Goal: Check status: Check status

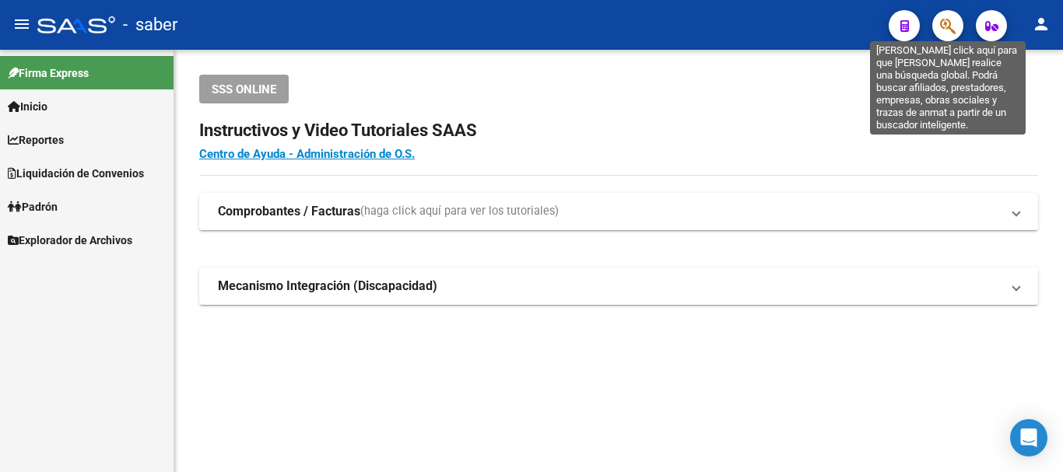
click at [952, 24] on icon "button" at bounding box center [948, 26] width 16 height 18
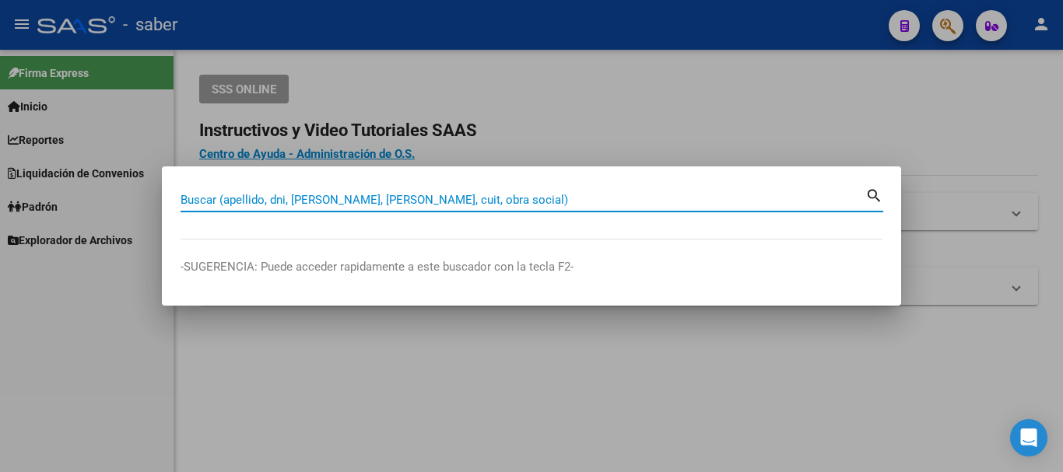
click at [451, 195] on input "Buscar (apellido, dni, [PERSON_NAME], [PERSON_NAME], cuit, obra social)" at bounding box center [523, 200] width 685 height 14
paste input "20352343235"
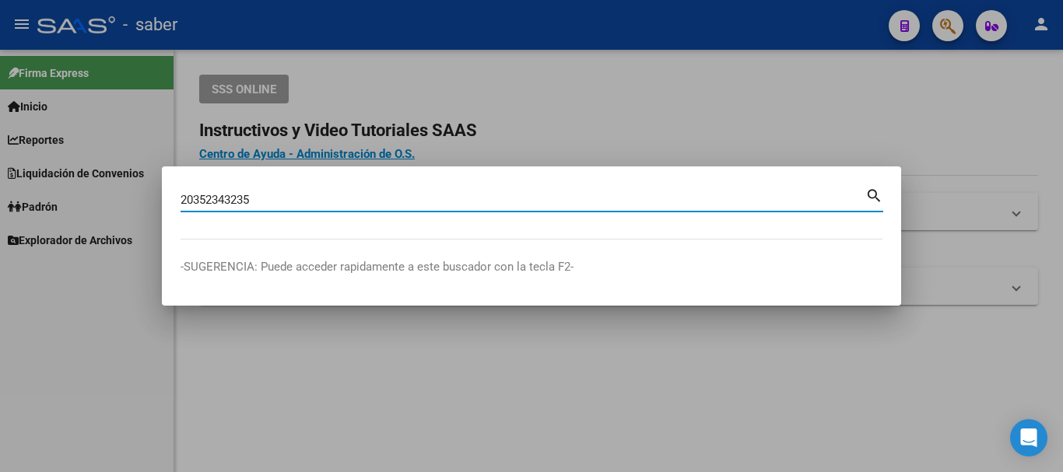
type input "20352343235"
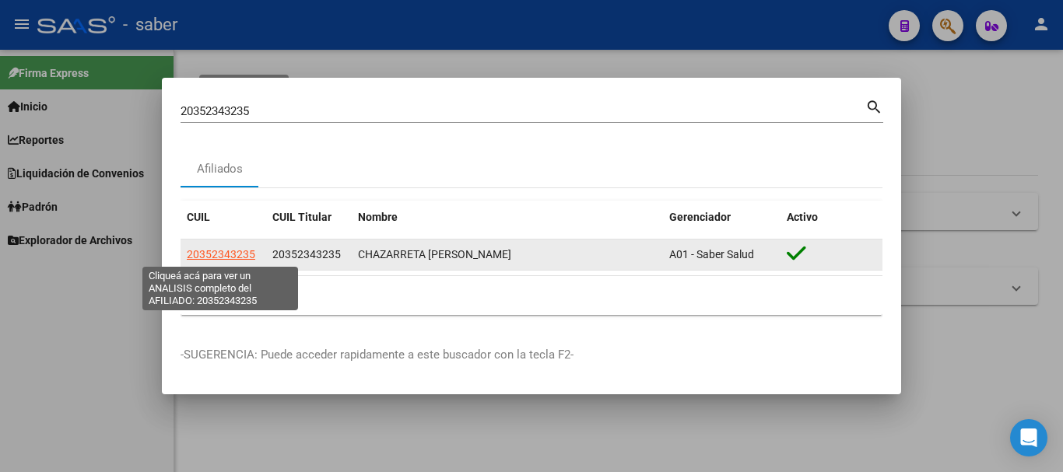
click at [240, 259] on span "20352343235" at bounding box center [221, 254] width 68 height 12
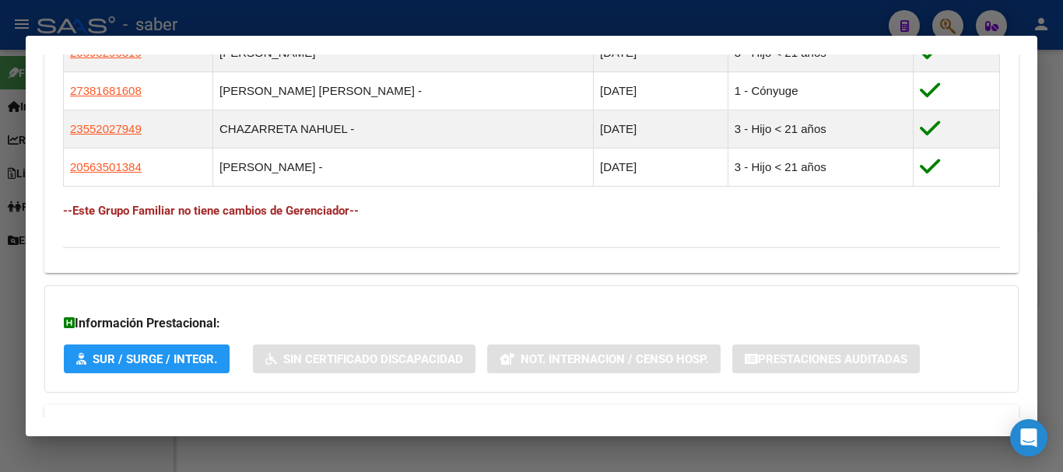
scroll to position [988, 0]
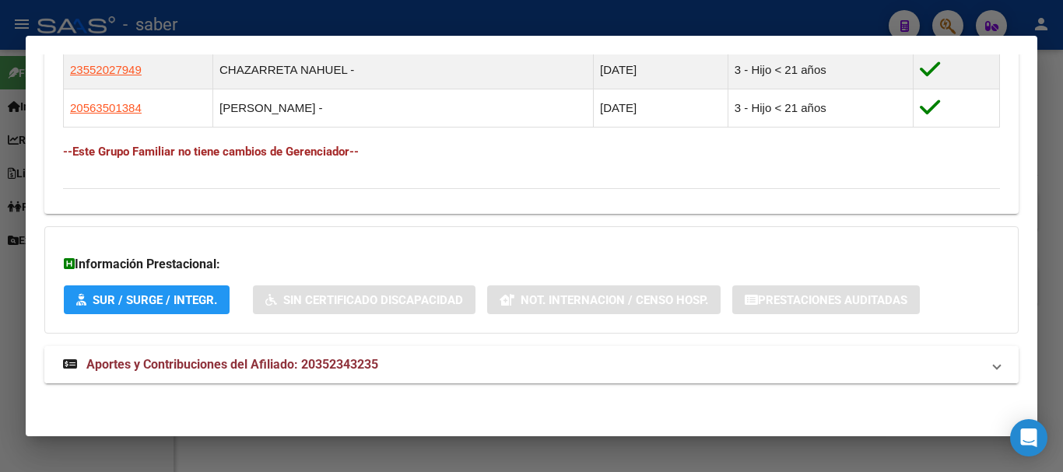
click at [220, 360] on span "Aportes y Contribuciones del Afiliado: 20352343235" at bounding box center [232, 364] width 292 height 15
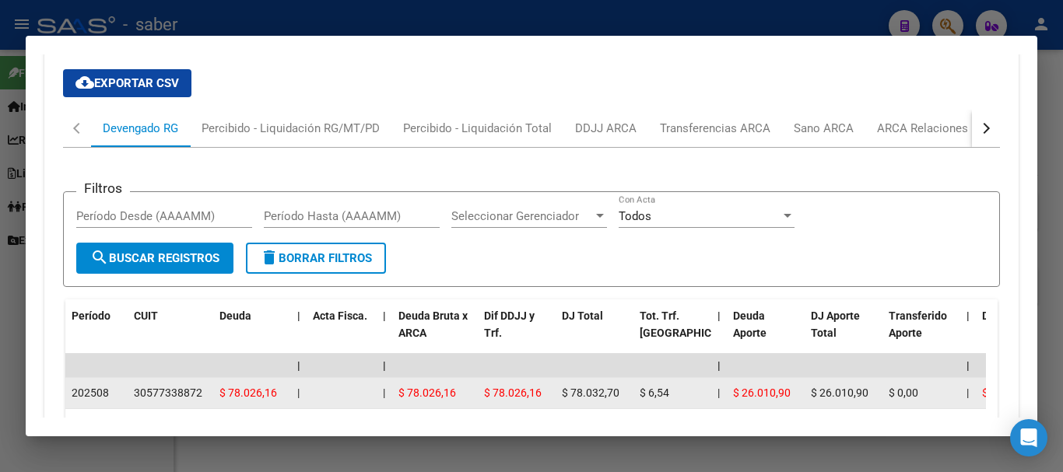
scroll to position [1348, 0]
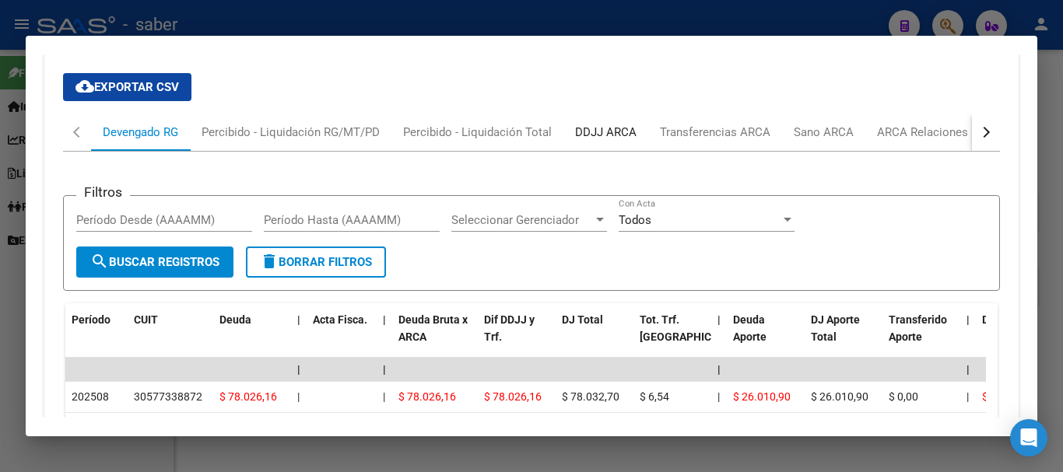
click at [604, 134] on div "DDJJ ARCA" at bounding box center [605, 132] width 61 height 17
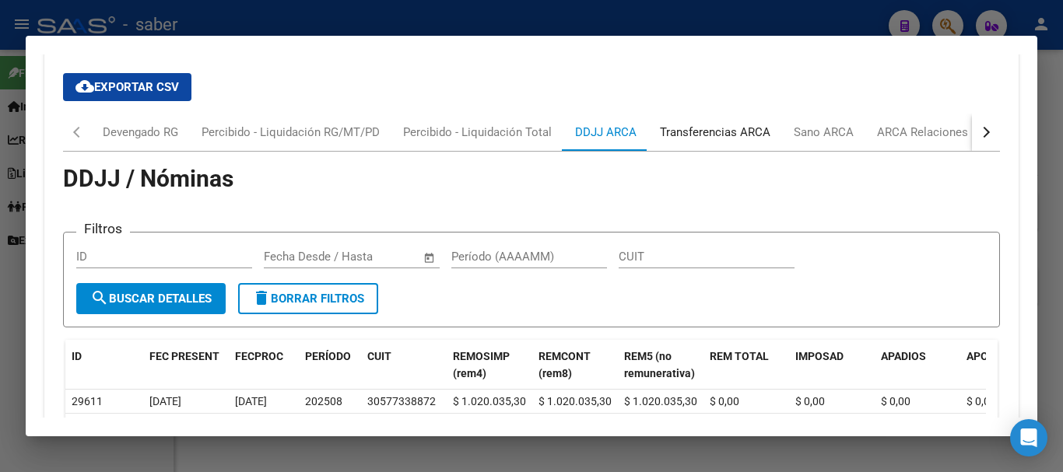
click at [738, 133] on div "Transferencias ARCA" at bounding box center [715, 132] width 111 height 17
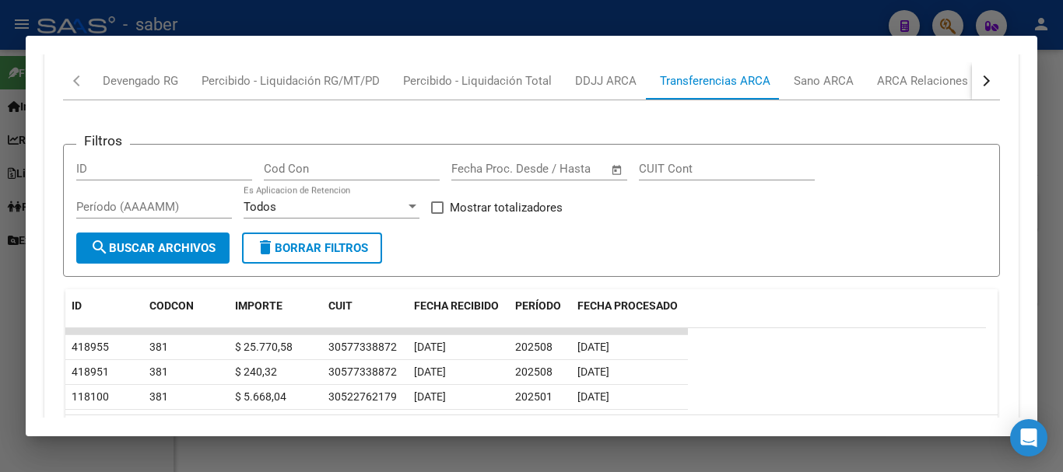
scroll to position [1426, 0]
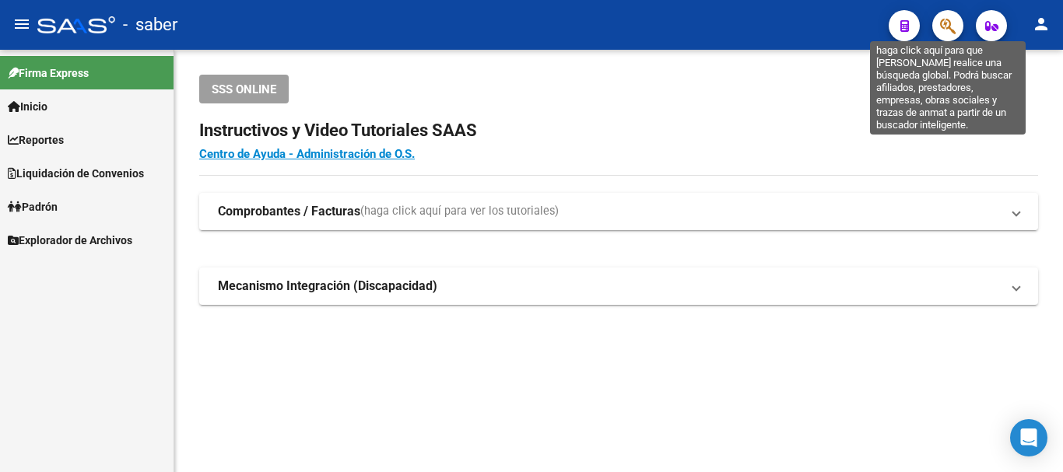
click at [951, 26] on icon "button" at bounding box center [948, 26] width 16 height 18
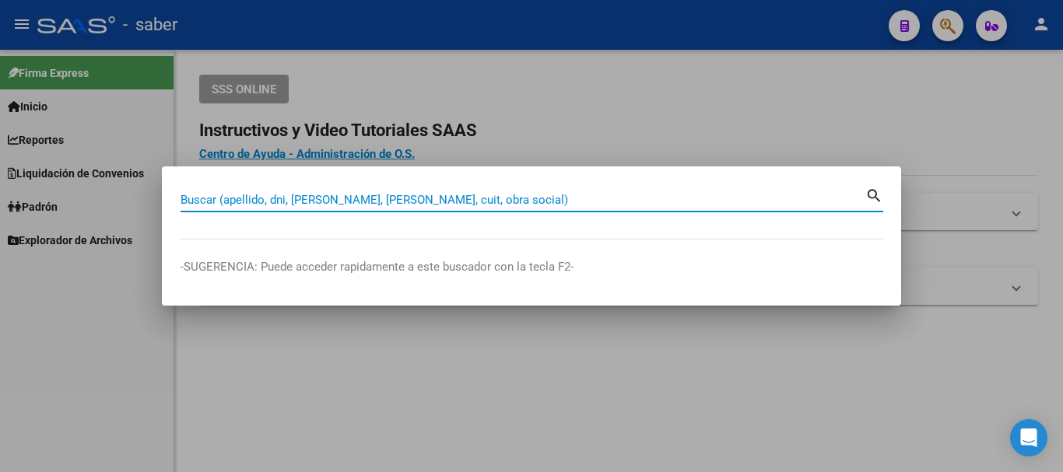
drag, startPoint x: 443, startPoint y: 222, endPoint x: 450, endPoint y: 191, distance: 31.9
click at [448, 197] on div "Buscar (apellido, dni, cuil, nro traspaso, cuit, obra social) search" at bounding box center [532, 205] width 703 height 41
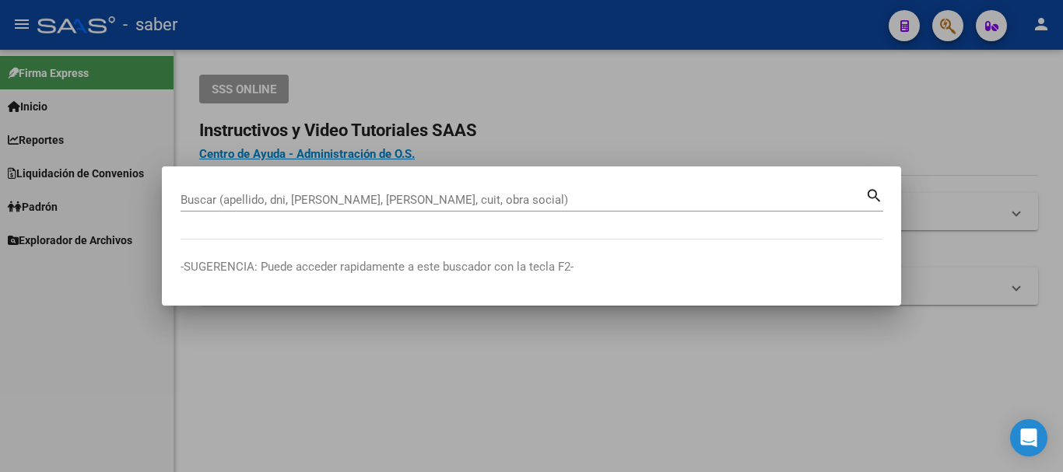
click at [452, 184] on mat-dialog-container "Buscar (apellido, dni, cuil, nro traspaso, cuit, obra social) search -SUGERENCI…" at bounding box center [531, 236] width 739 height 139
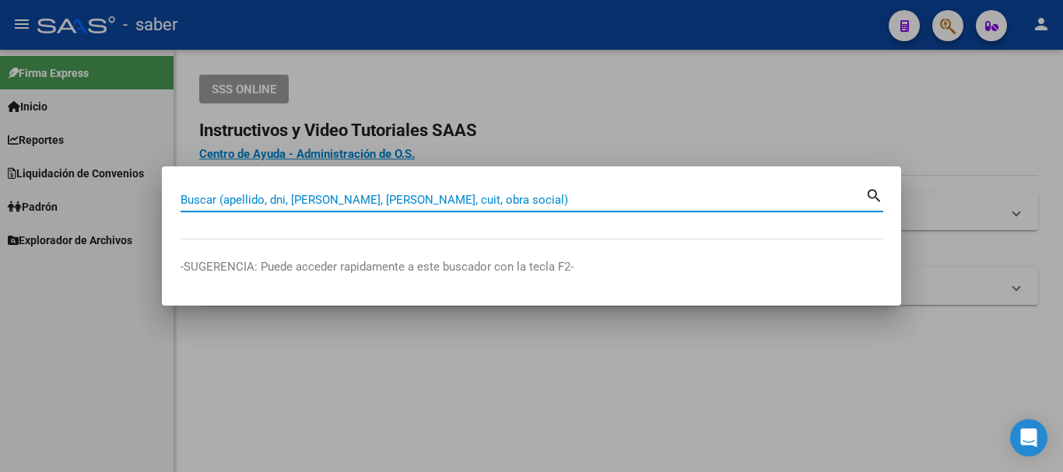
click at [232, 198] on input "Buscar (apellido, dni, [PERSON_NAME], [PERSON_NAME], cuit, obra social)" at bounding box center [523, 200] width 685 height 14
paste input "20352343235"
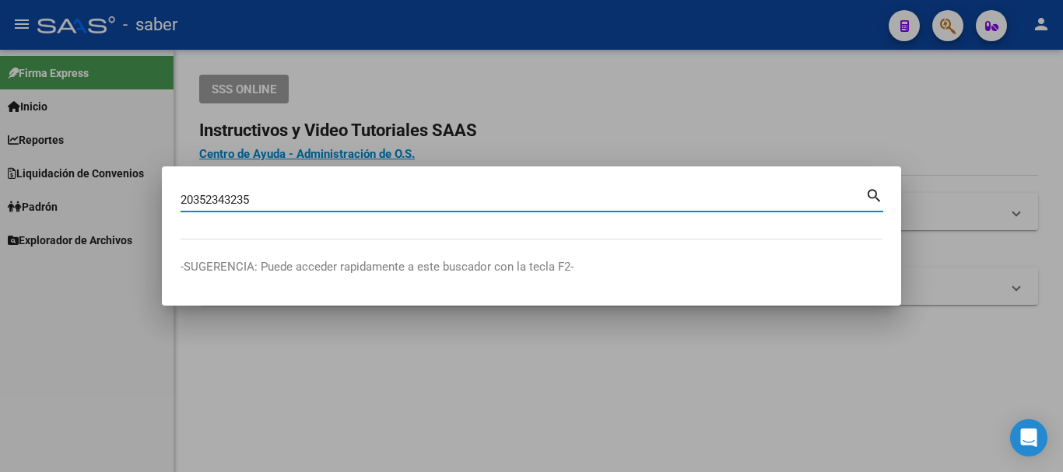
type input "20352343235"
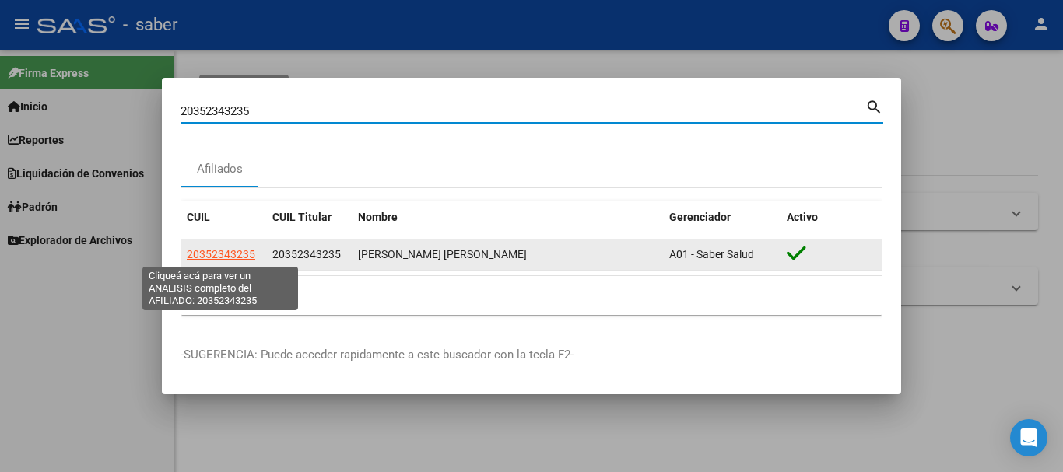
click at [216, 252] on span "20352343235" at bounding box center [221, 254] width 68 height 12
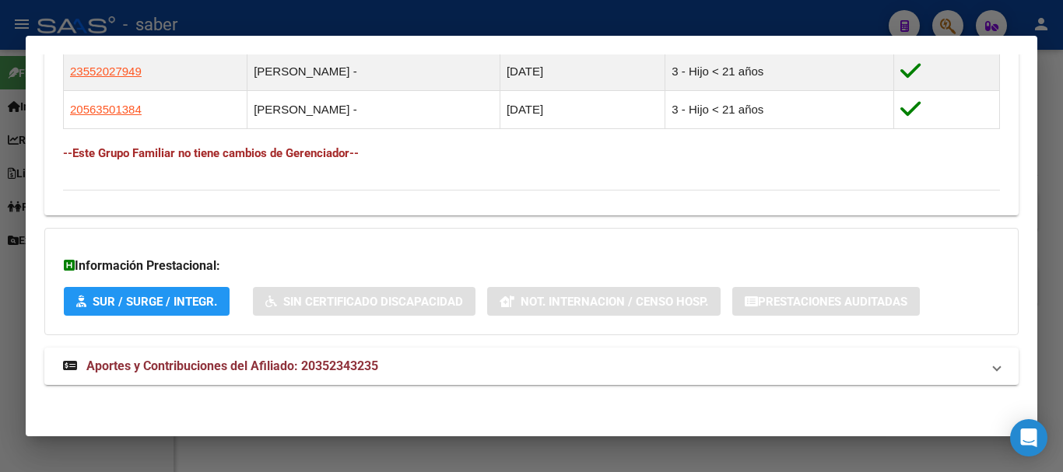
scroll to position [988, 0]
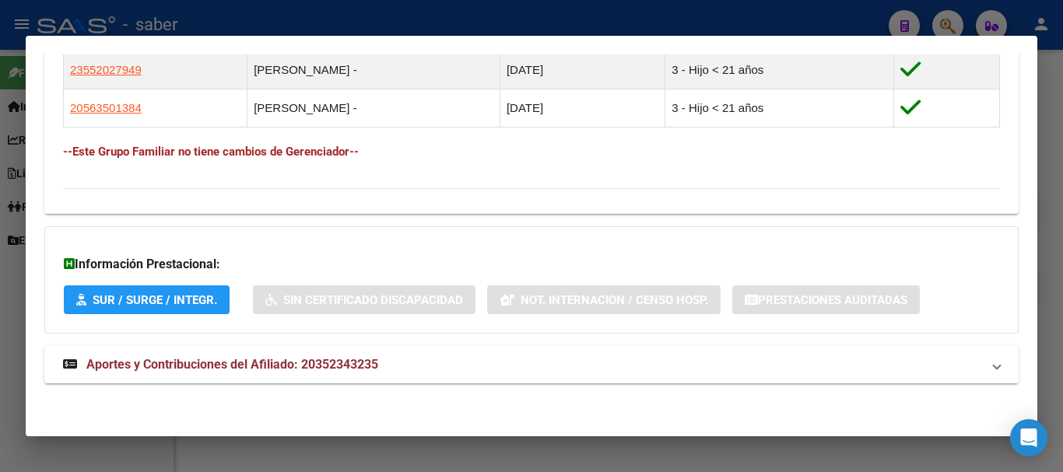
click at [197, 360] on span "Aportes y Contribuciones del Afiliado: 20352343235" at bounding box center [232, 364] width 292 height 15
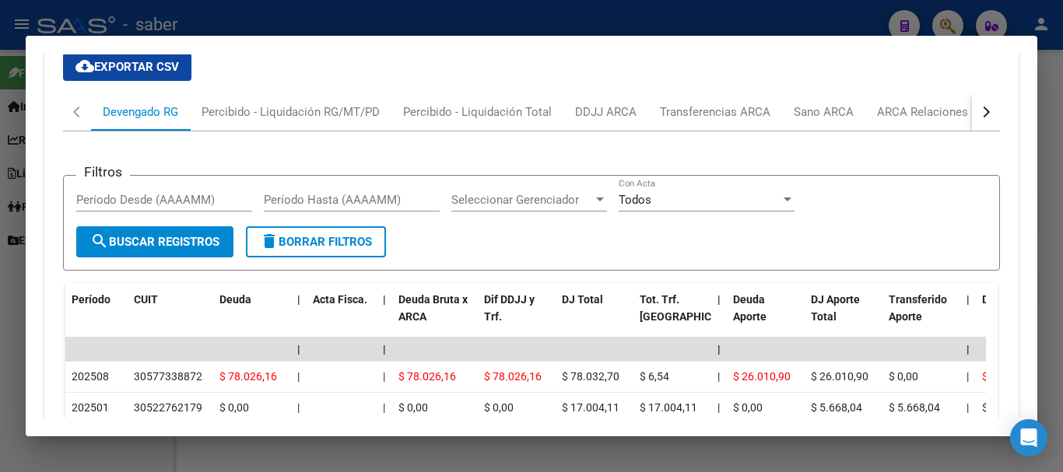
scroll to position [1426, 0]
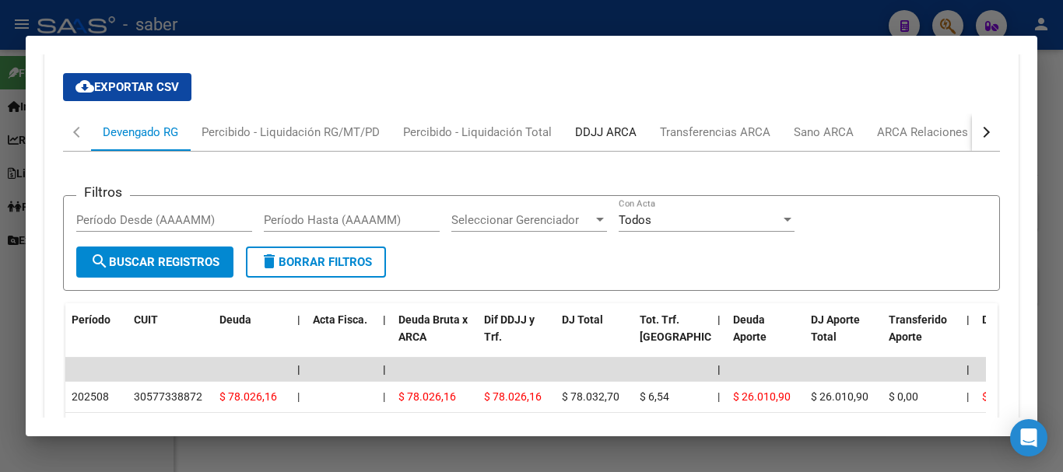
click at [616, 131] on div "DDJJ ARCA" at bounding box center [605, 132] width 61 height 17
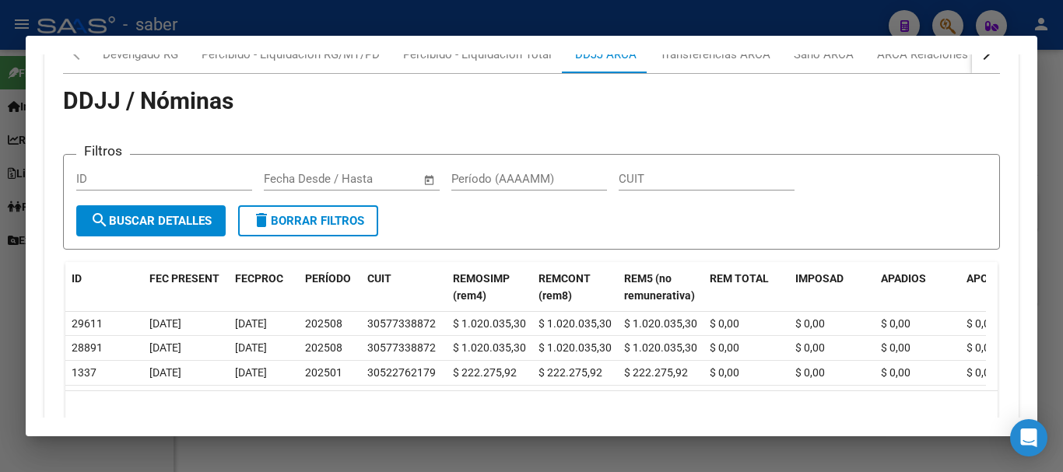
scroll to position [1348, 0]
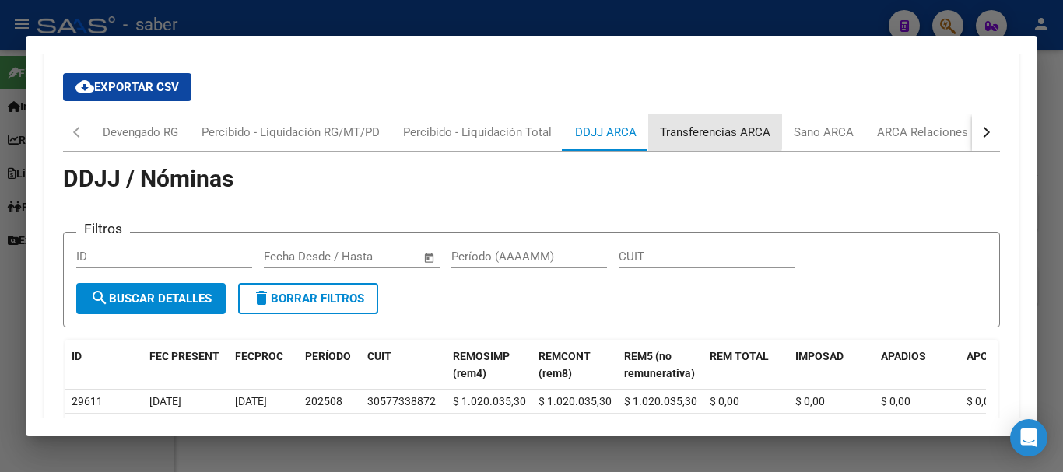
click at [696, 129] on div "Transferencias ARCA" at bounding box center [715, 132] width 111 height 17
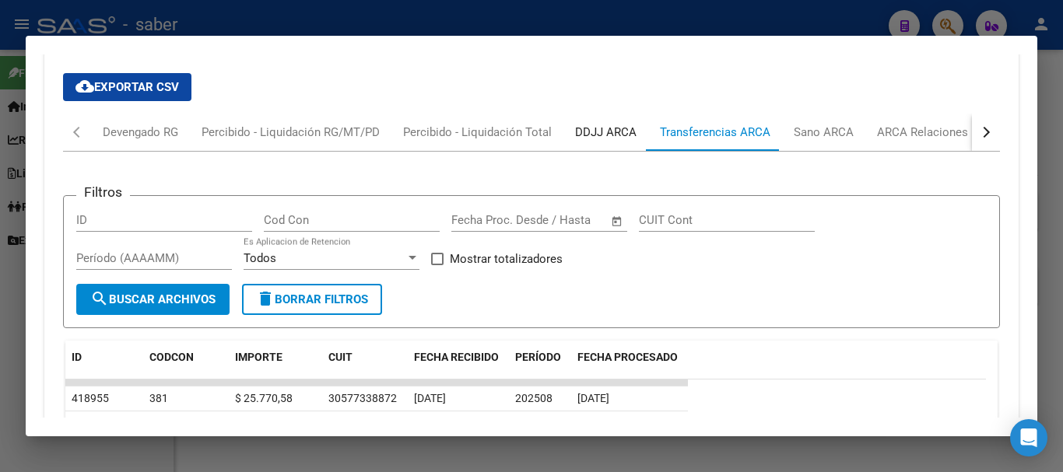
click at [604, 134] on div "DDJJ ARCA" at bounding box center [605, 132] width 61 height 17
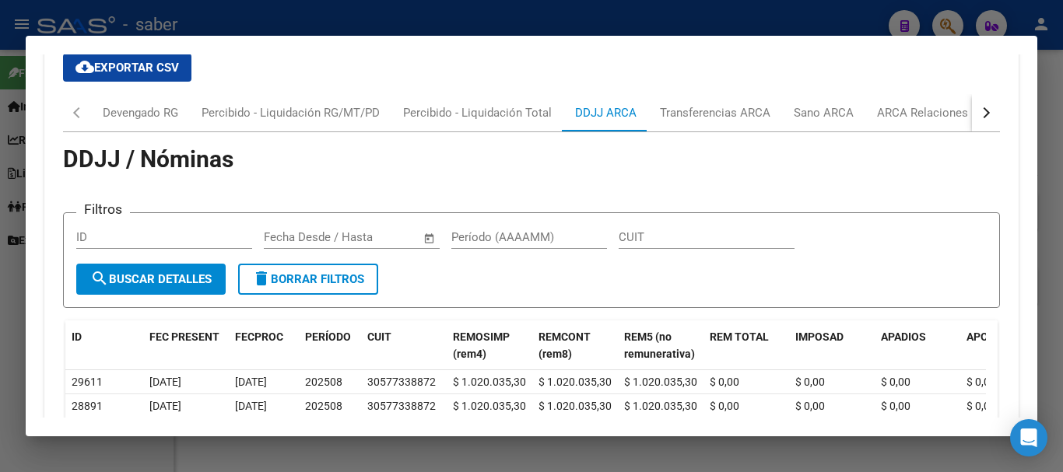
scroll to position [1288, 0]
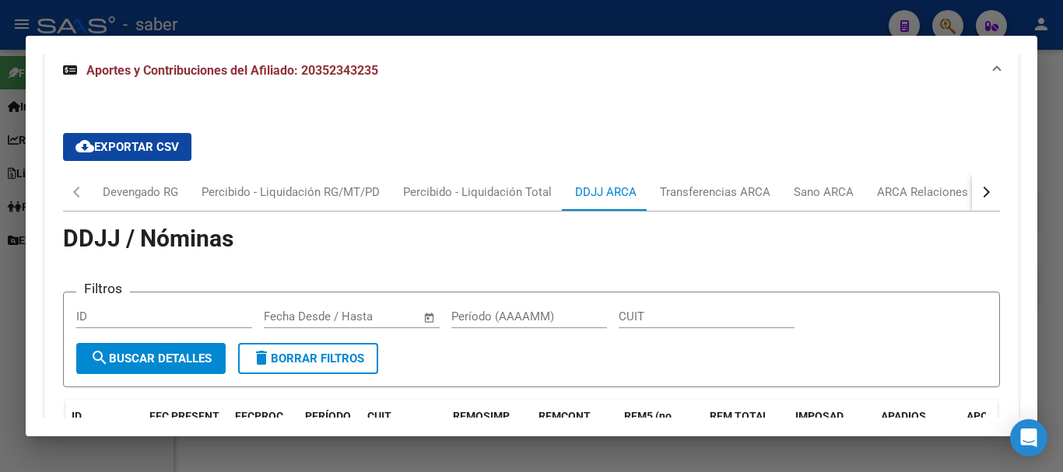
drag, startPoint x: 357, startPoint y: 24, endPoint x: 571, endPoint y: 469, distance: 493.3
click at [360, 24] on div at bounding box center [531, 236] width 1063 height 472
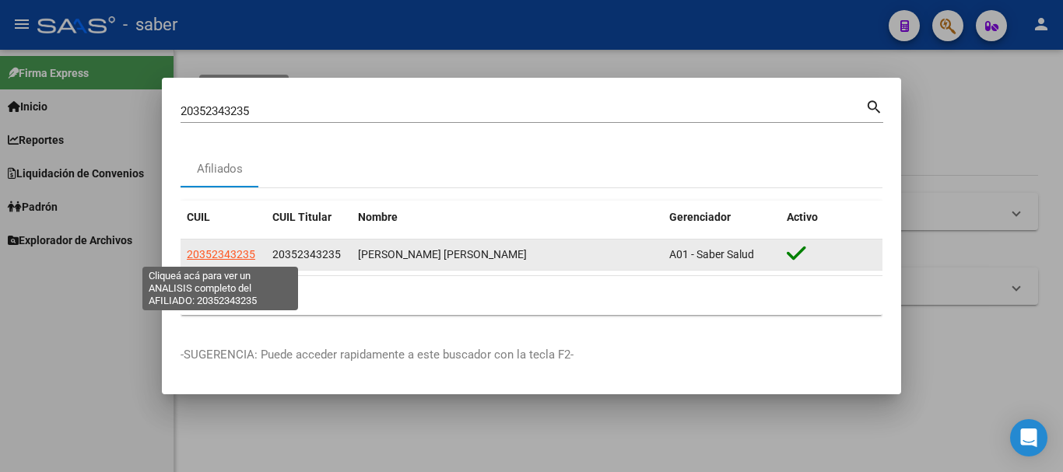
click at [241, 255] on span "20352343235" at bounding box center [221, 254] width 68 height 12
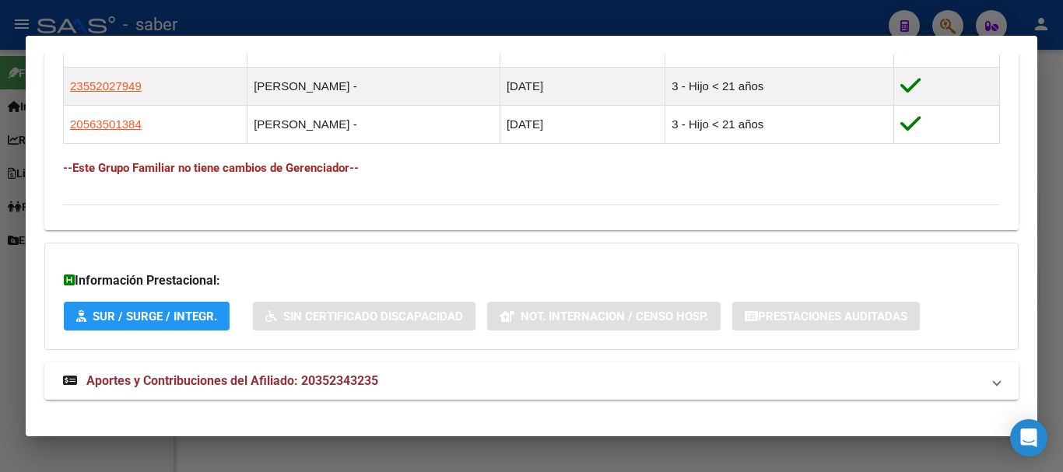
scroll to position [988, 0]
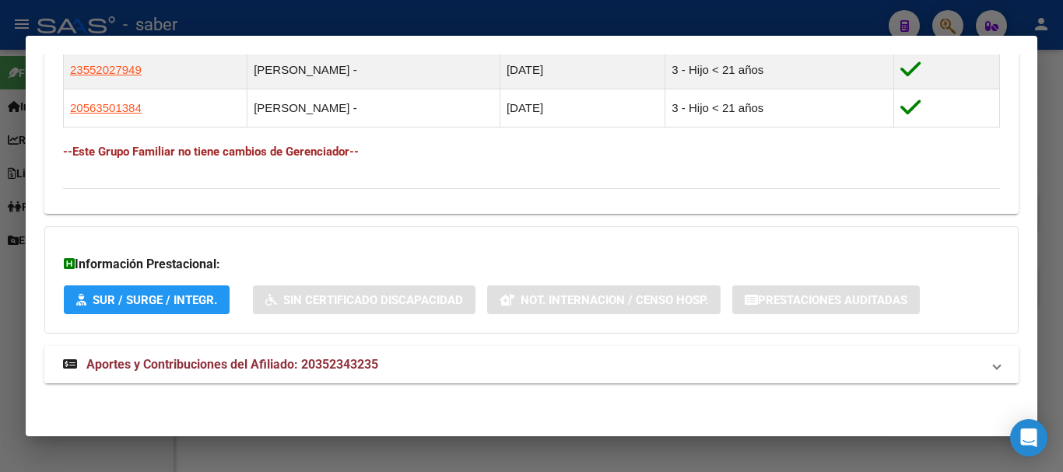
click at [282, 362] on span "Aportes y Contribuciones del Afiliado: 20352343235" at bounding box center [232, 364] width 292 height 15
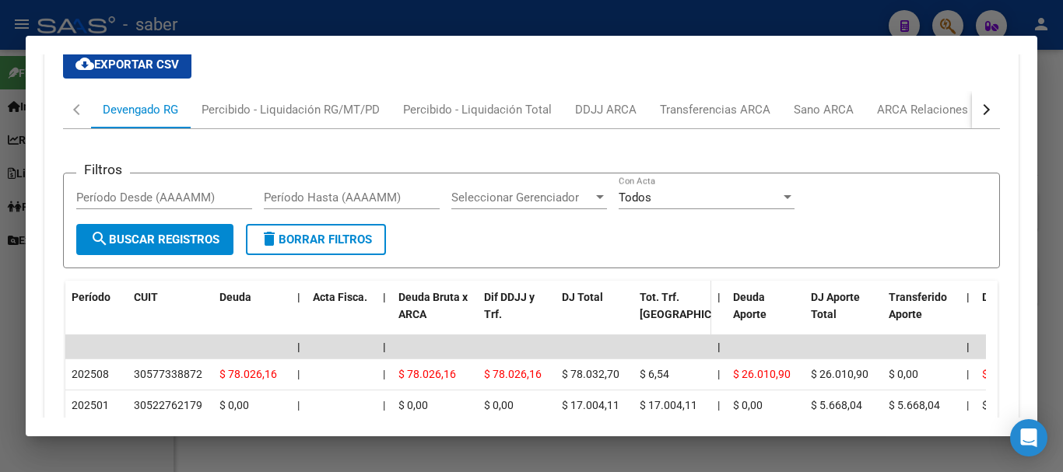
scroll to position [1348, 0]
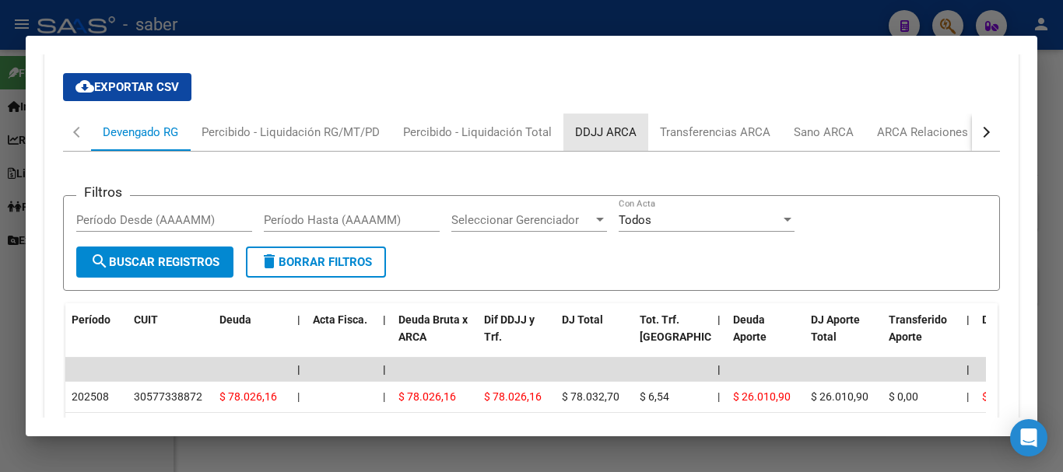
click at [616, 130] on div "DDJJ ARCA" at bounding box center [605, 132] width 61 height 17
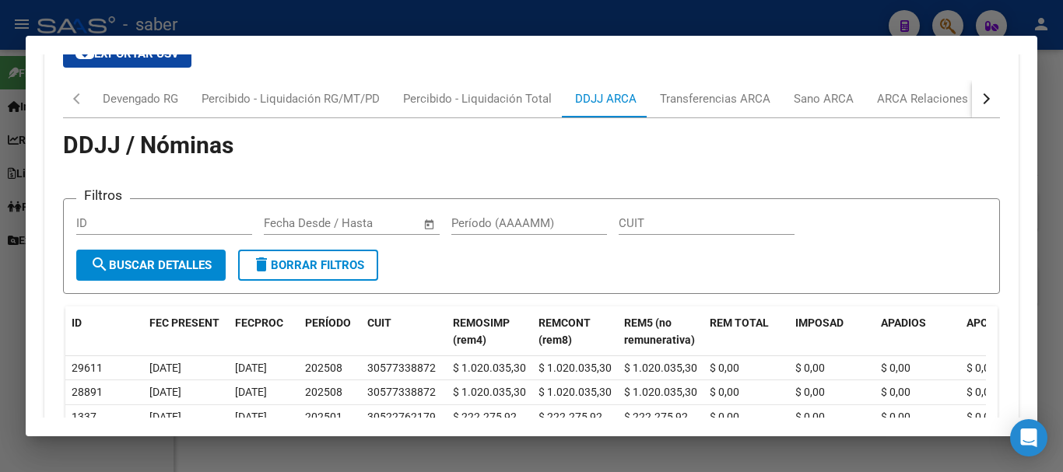
scroll to position [1366, 0]
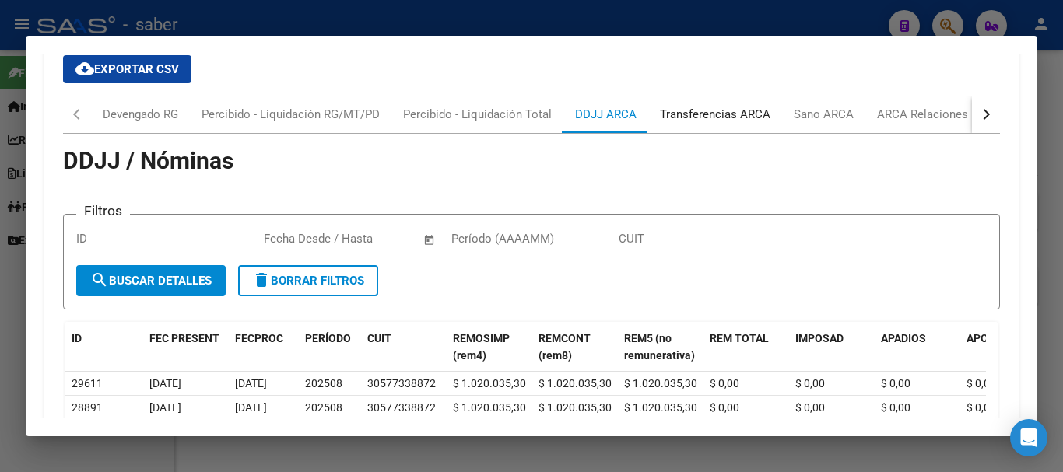
click at [710, 114] on div "Transferencias ARCA" at bounding box center [715, 114] width 111 height 17
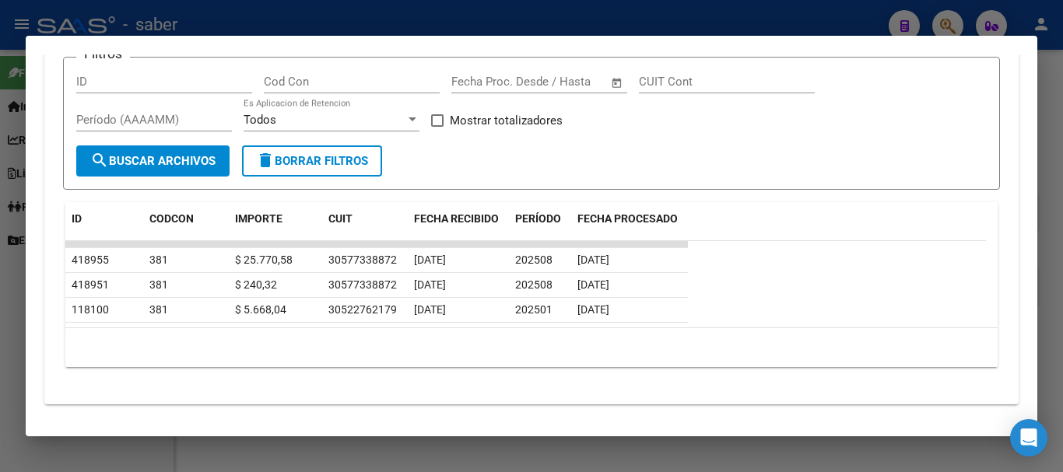
scroll to position [1508, 0]
